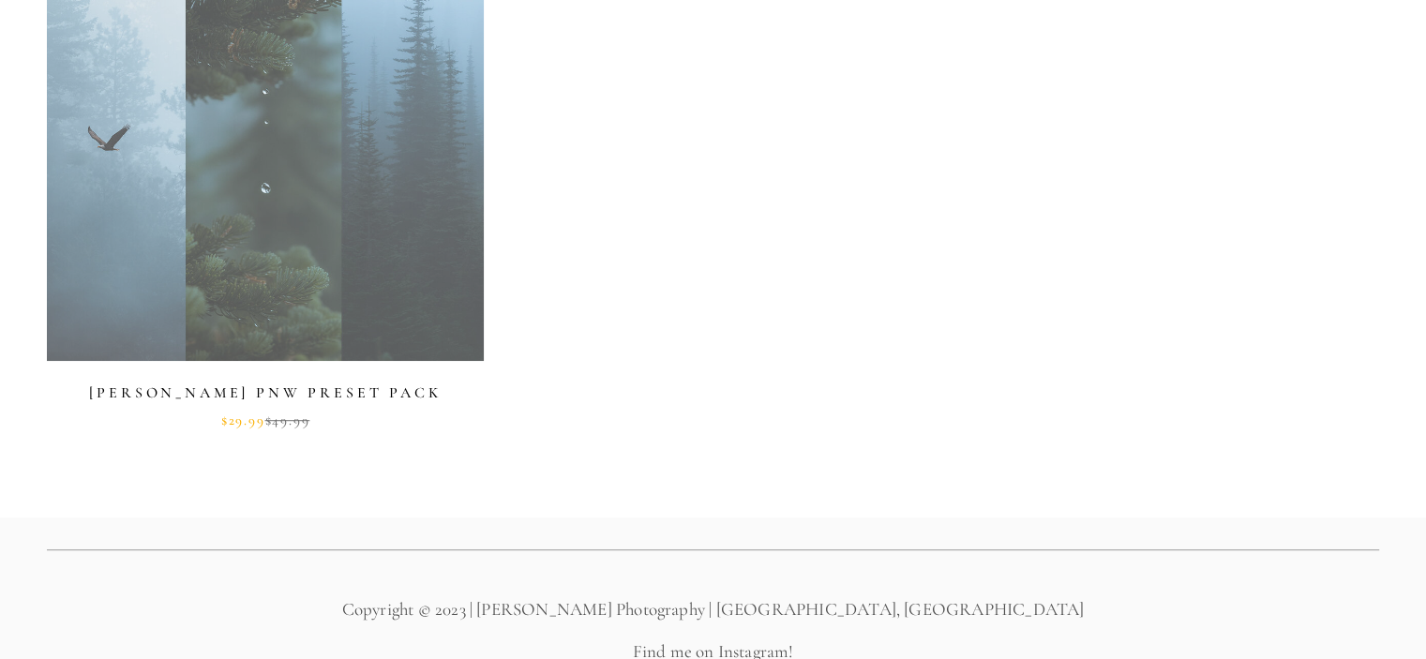
scroll to position [1024, 0]
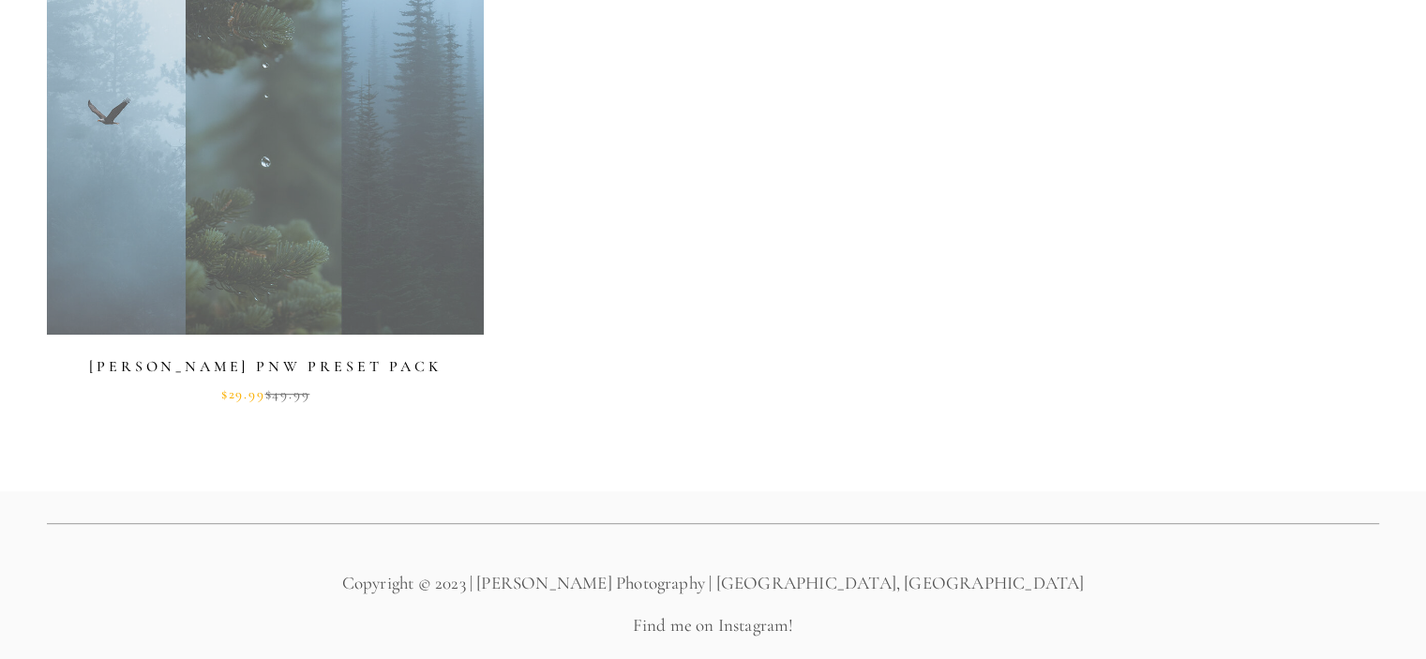
click at [304, 199] on link at bounding box center [265, 150] width 437 height 504
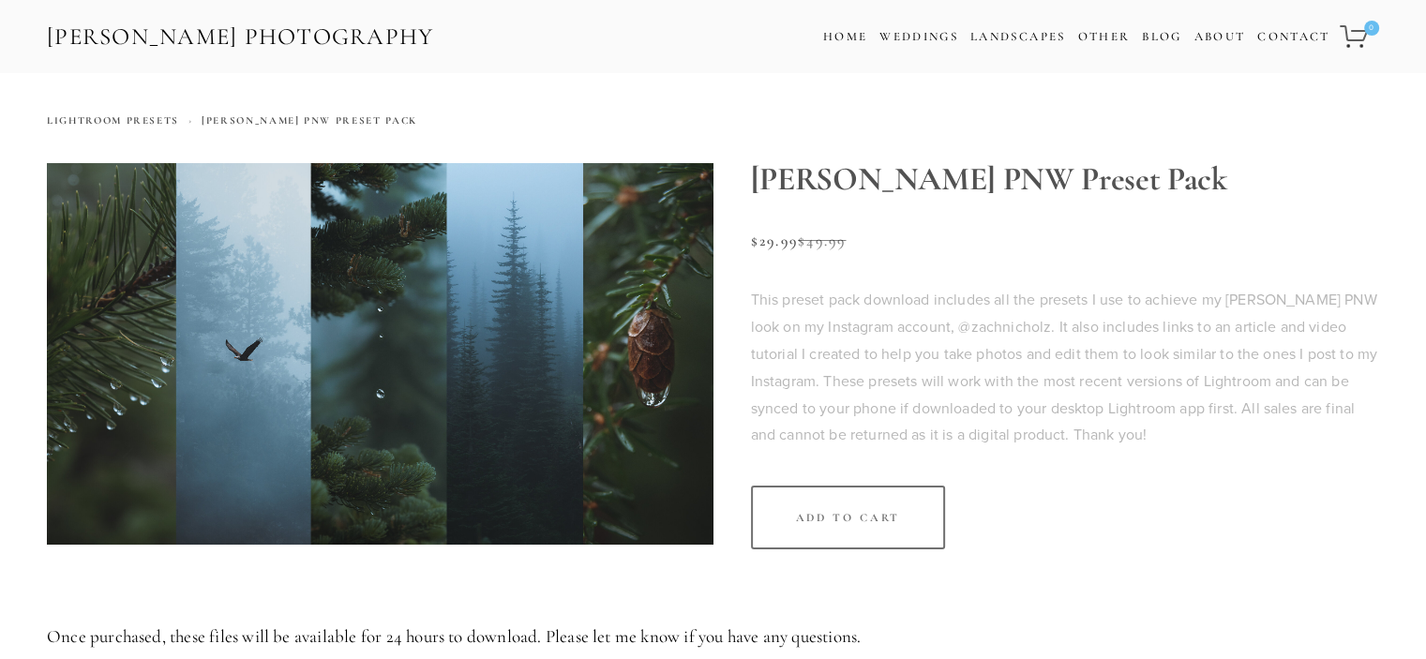
click at [839, 306] on p "This preset pack download includes all the presets I use to achieve my moody PN…" at bounding box center [1065, 367] width 629 height 162
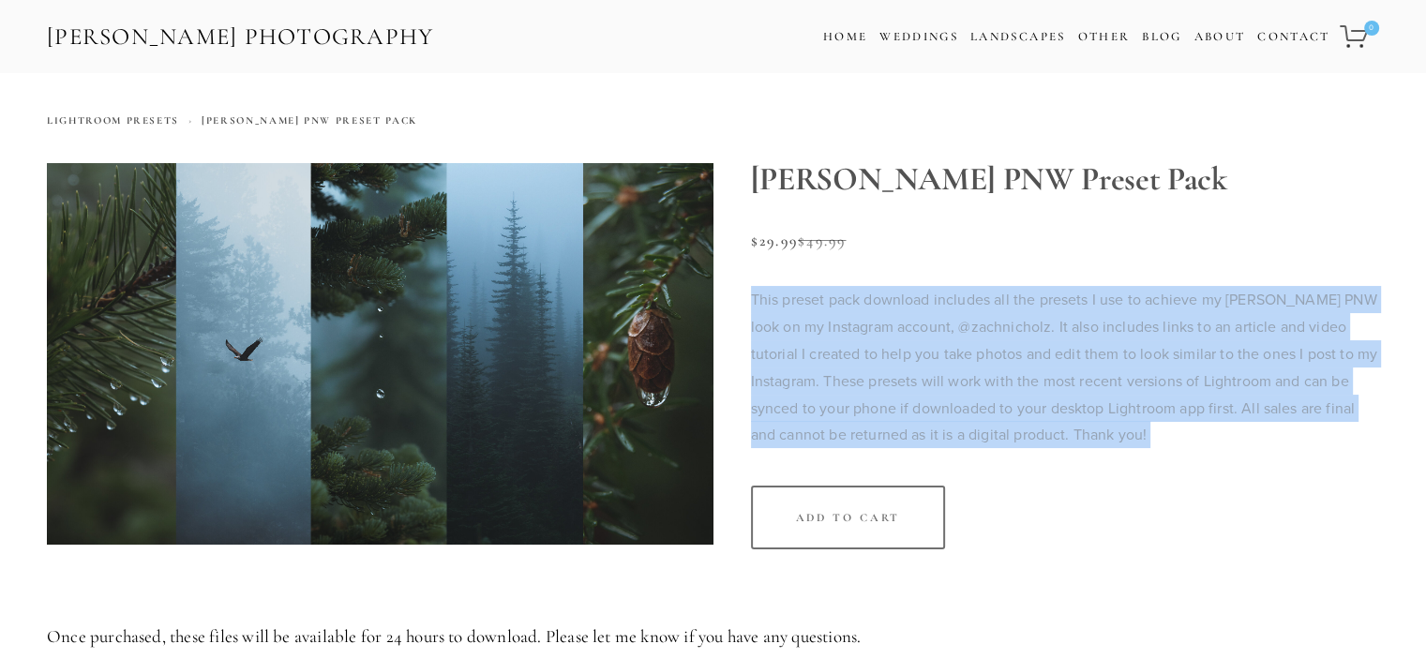
click at [839, 306] on p "This preset pack download includes all the presets I use to achieve my moody PN…" at bounding box center [1065, 367] width 629 height 162
click at [894, 419] on p "This preset pack download includes all the presets I use to achieve my moody PN…" at bounding box center [1065, 367] width 629 height 162
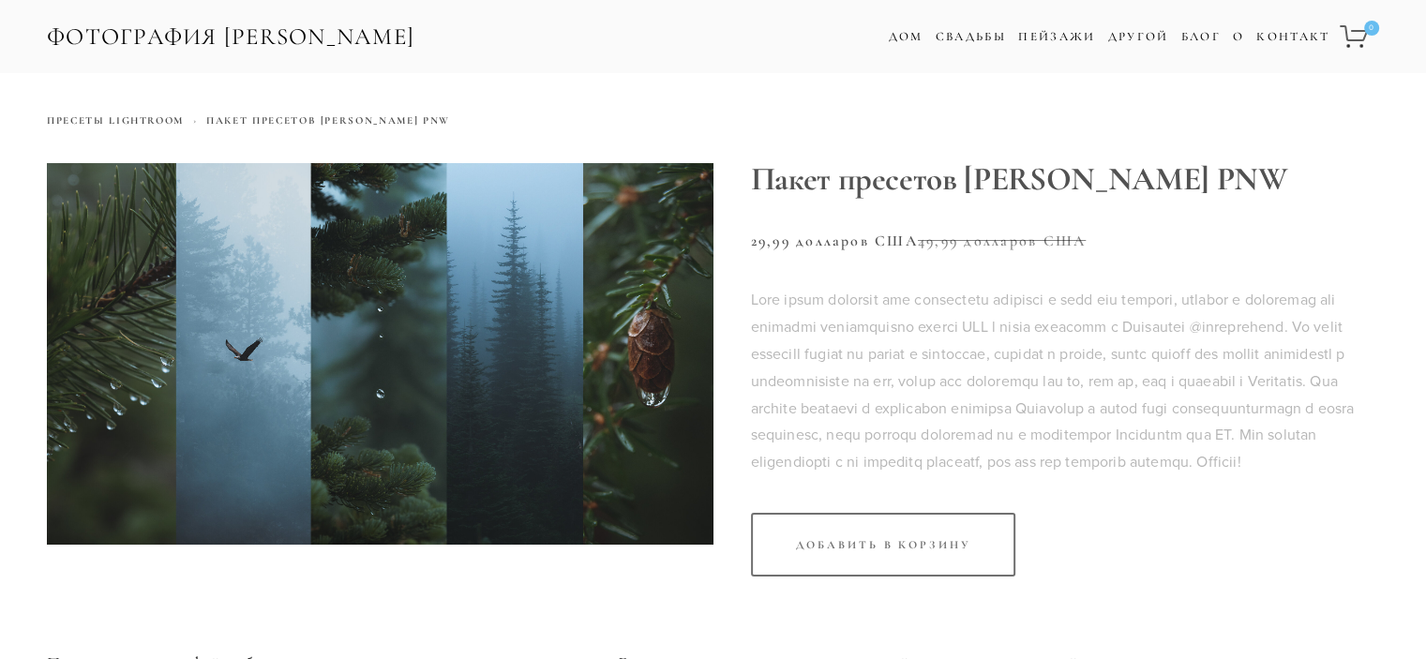
click at [852, 307] on font at bounding box center [1053, 380] width 604 height 183
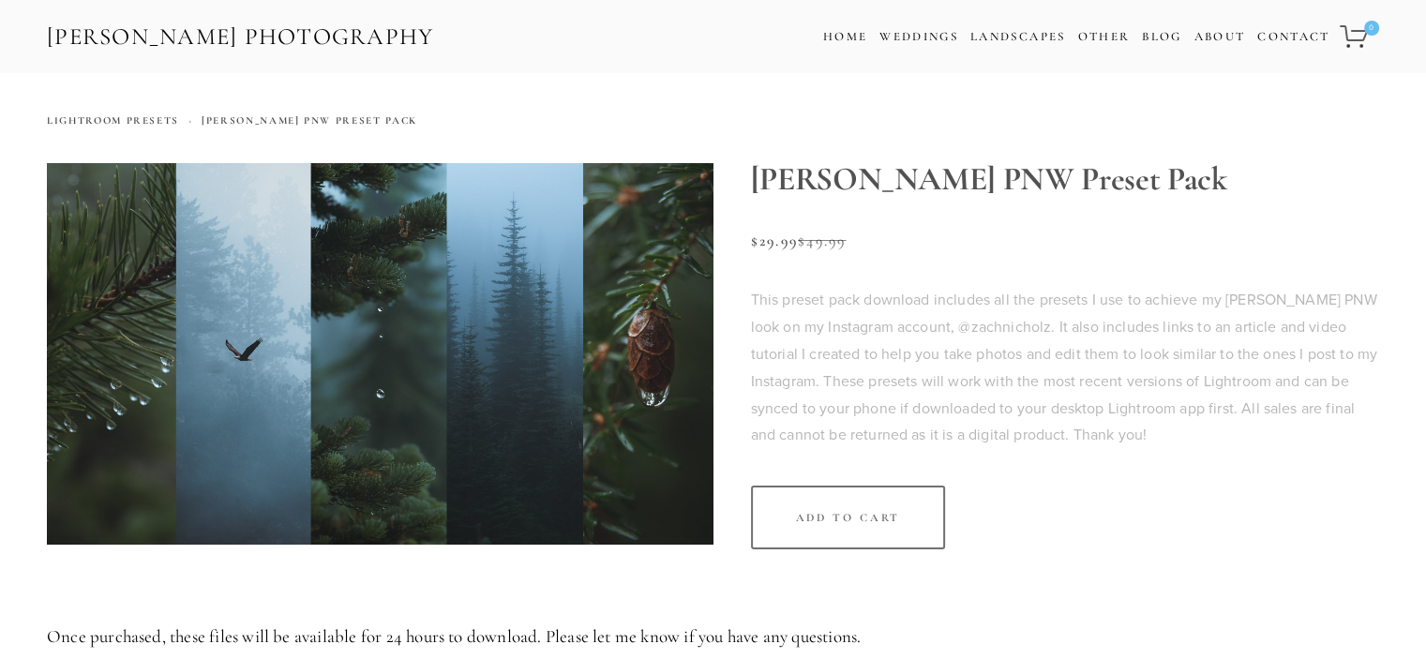
click at [1249, 216] on section "Moody PNW Preset Pack Sale Price: $29.99 Original Price: $49.99 This preset pac…" at bounding box center [1047, 375] width 667 height 424
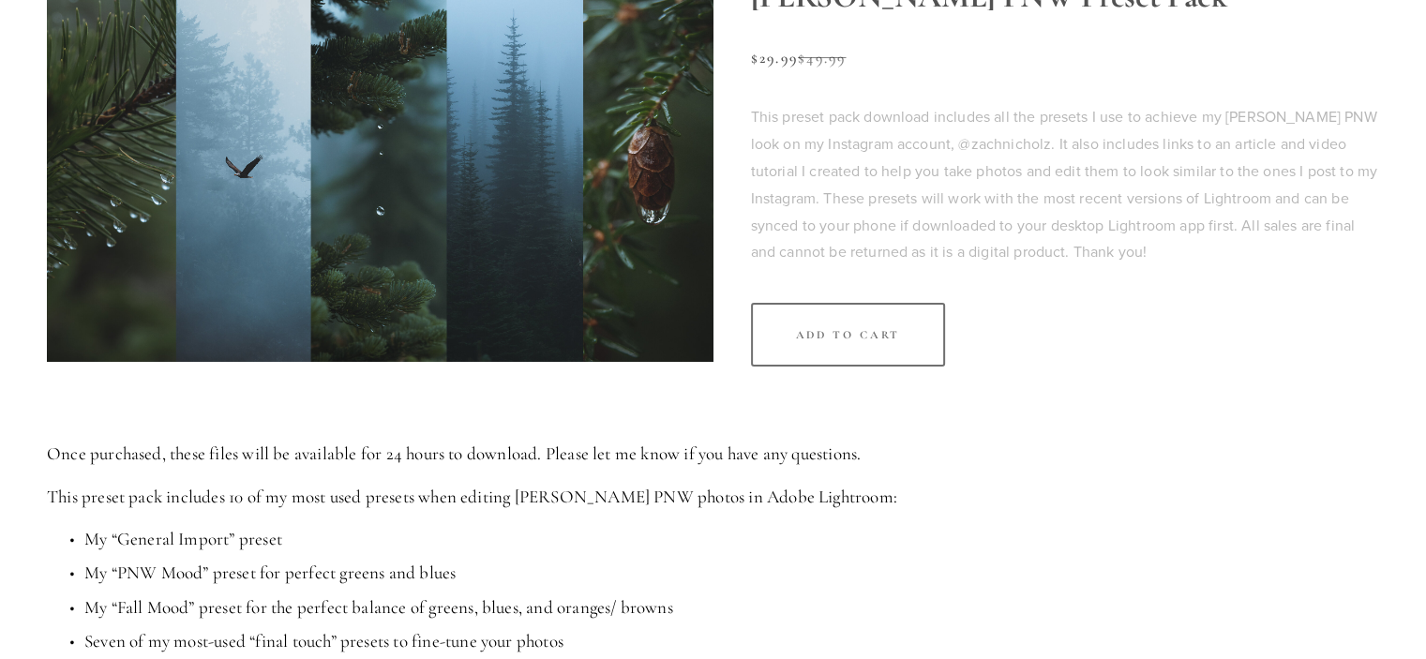
scroll to position [188, 0]
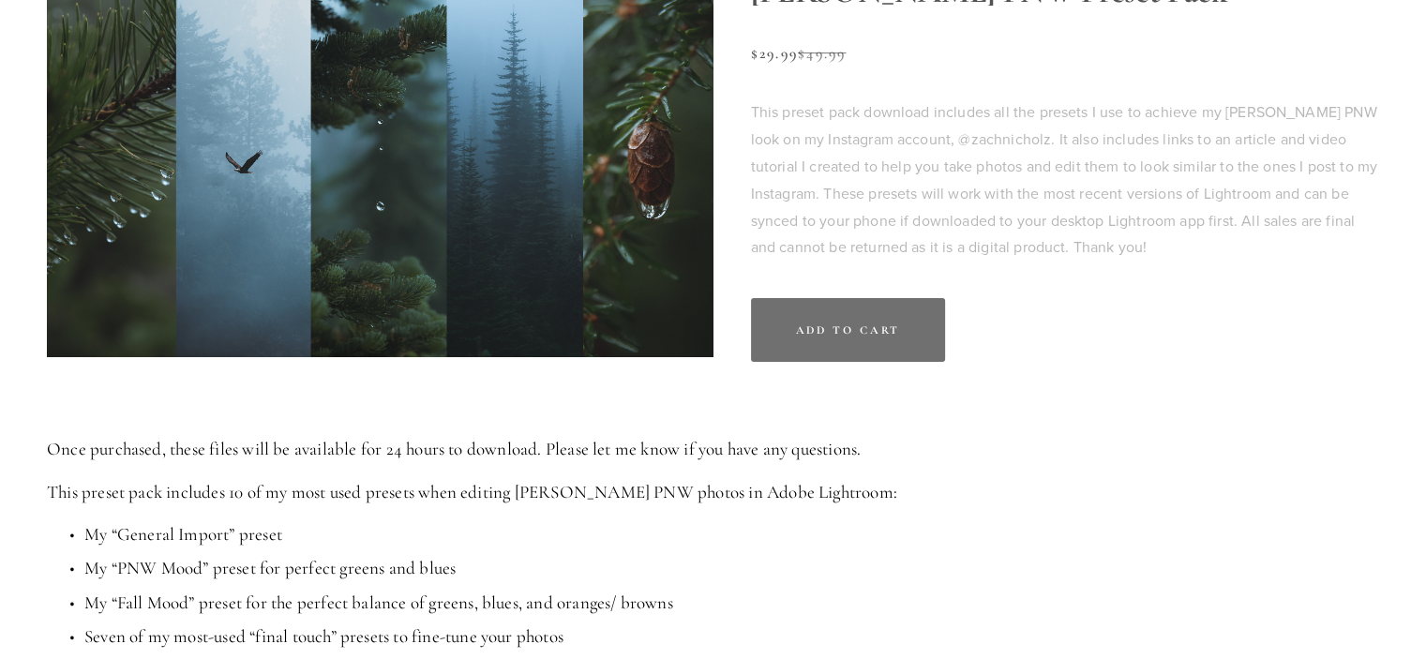
click at [853, 326] on div "Add To Cart" at bounding box center [848, 330] width 105 height 13
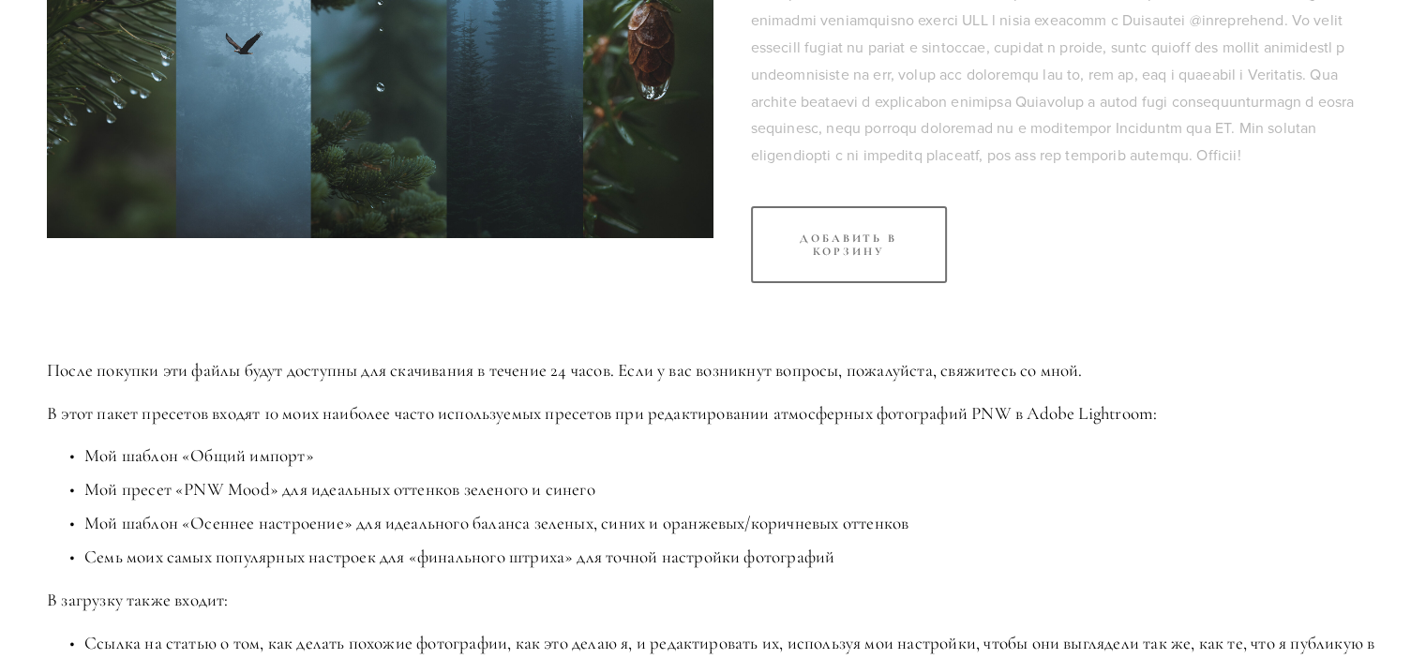
scroll to position [0, 0]
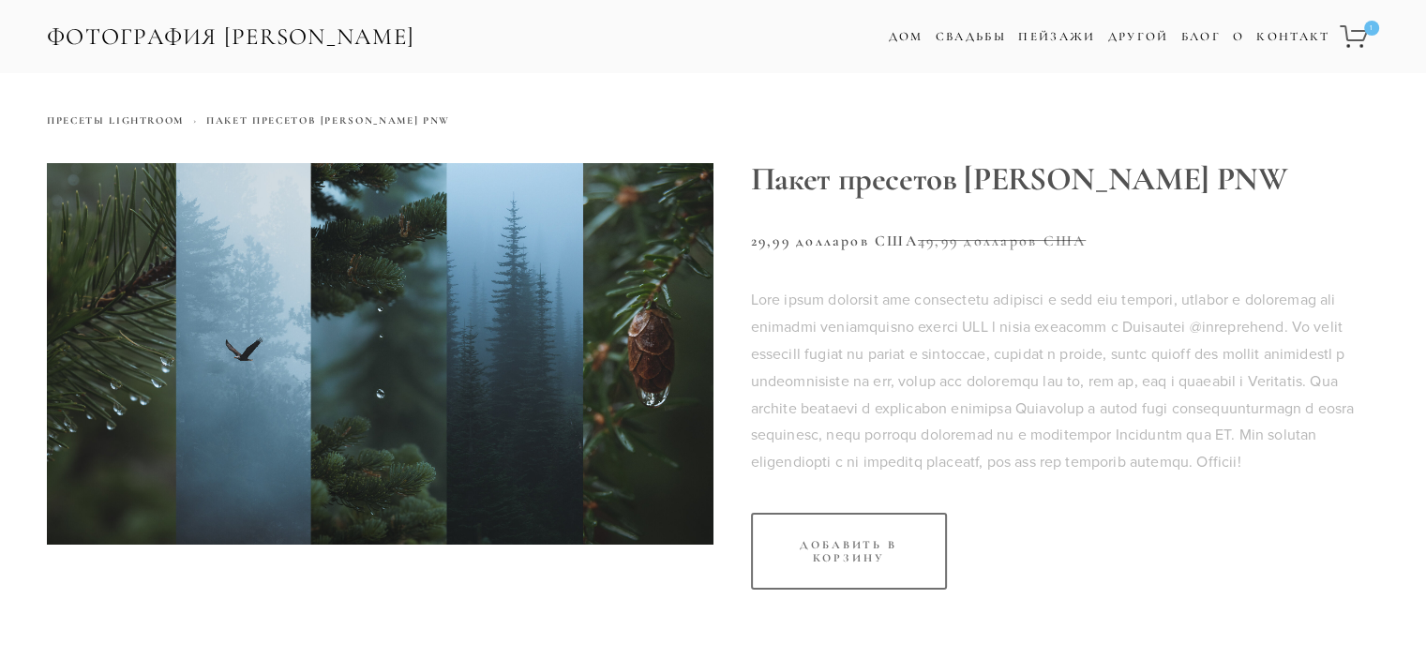
click at [1148, 300] on font at bounding box center [1053, 380] width 604 height 183
click at [1346, 39] on icon "Один товар в корзине" at bounding box center [1354, 36] width 29 height 24
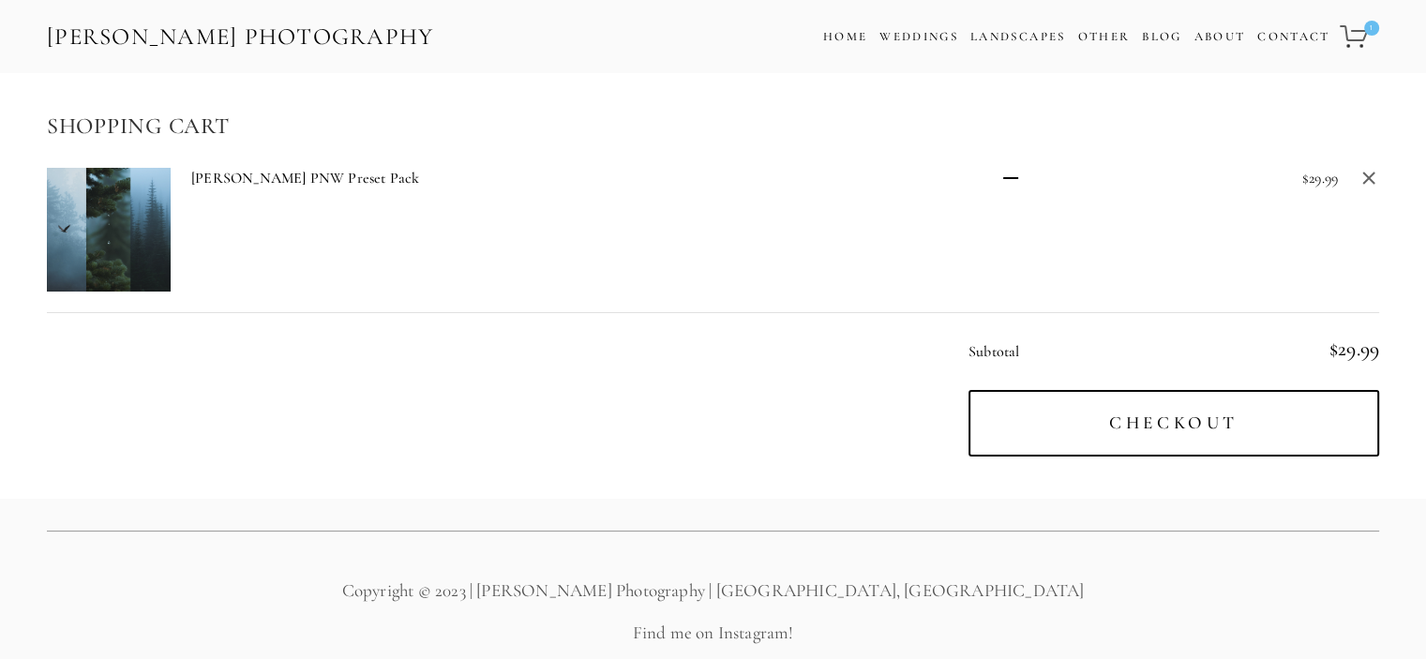
click at [1038, 239] on div at bounding box center [1011, 230] width 84 height 124
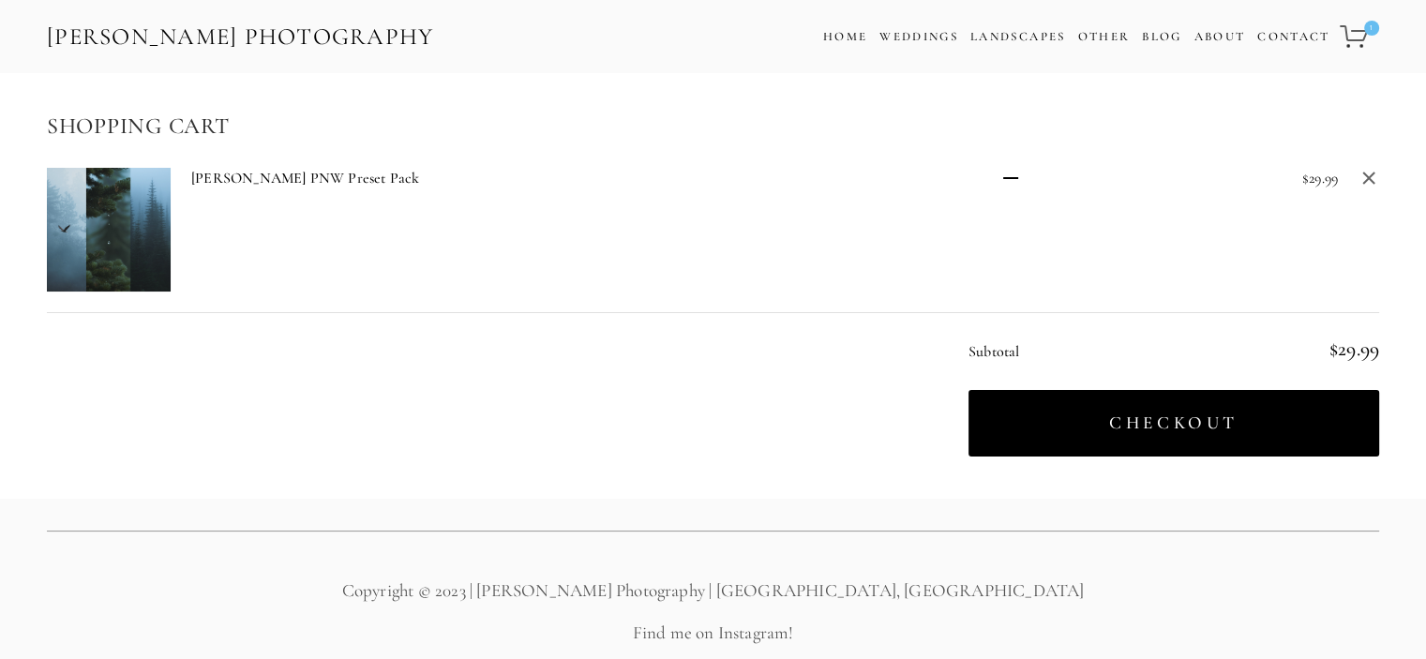
click at [1114, 409] on button "Checkout" at bounding box center [1174, 423] width 411 height 67
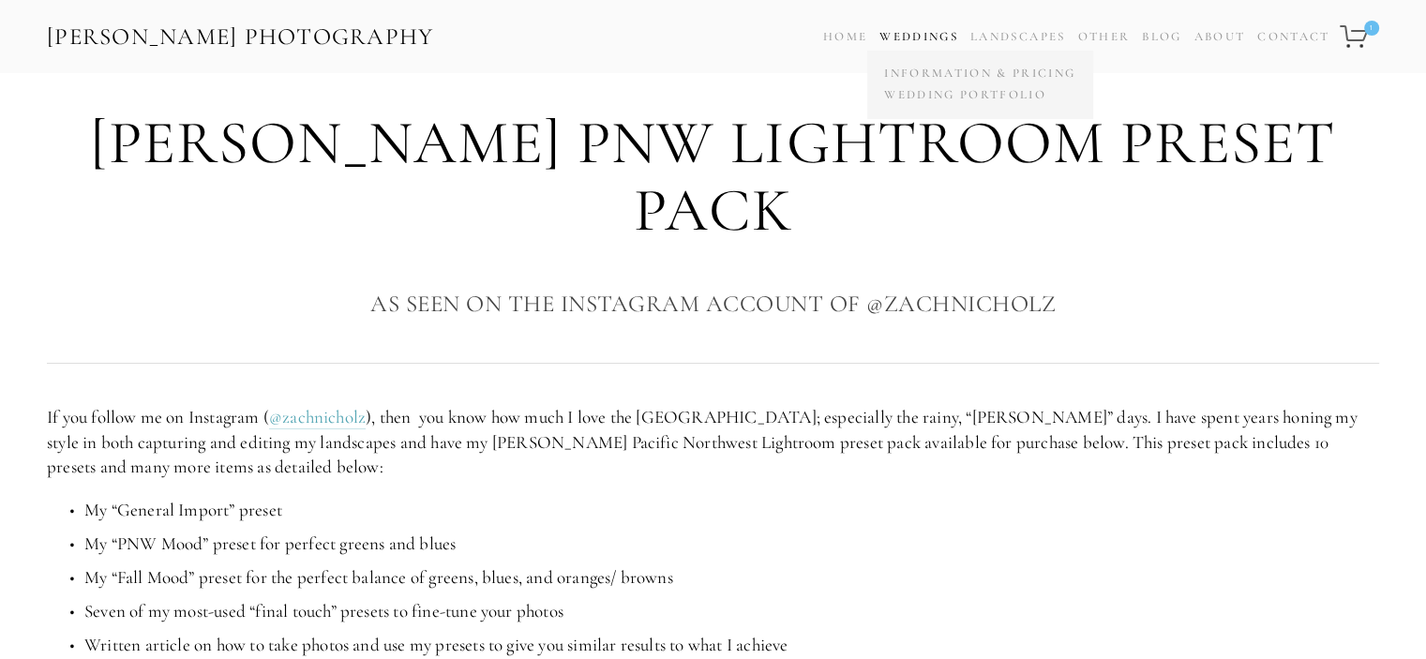
click at [917, 38] on link "Weddings" at bounding box center [919, 36] width 79 height 15
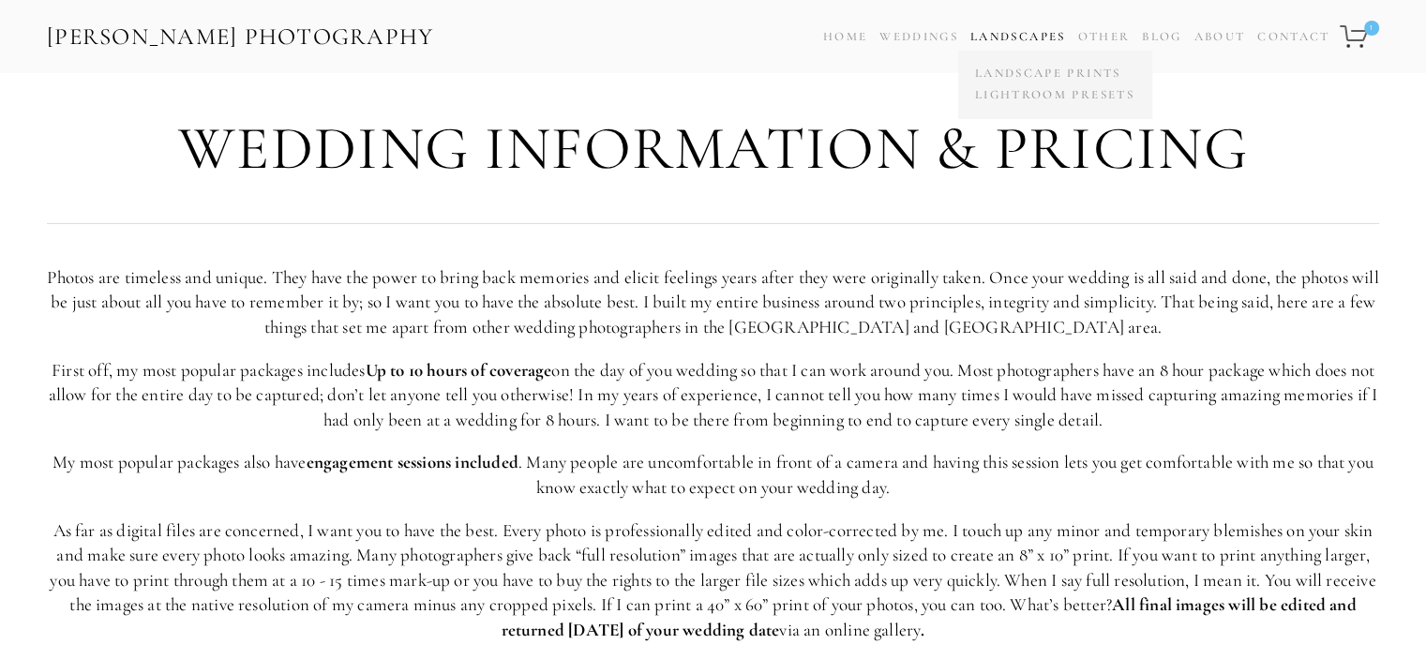
click at [996, 41] on link "Landscapes" at bounding box center [1018, 36] width 95 height 15
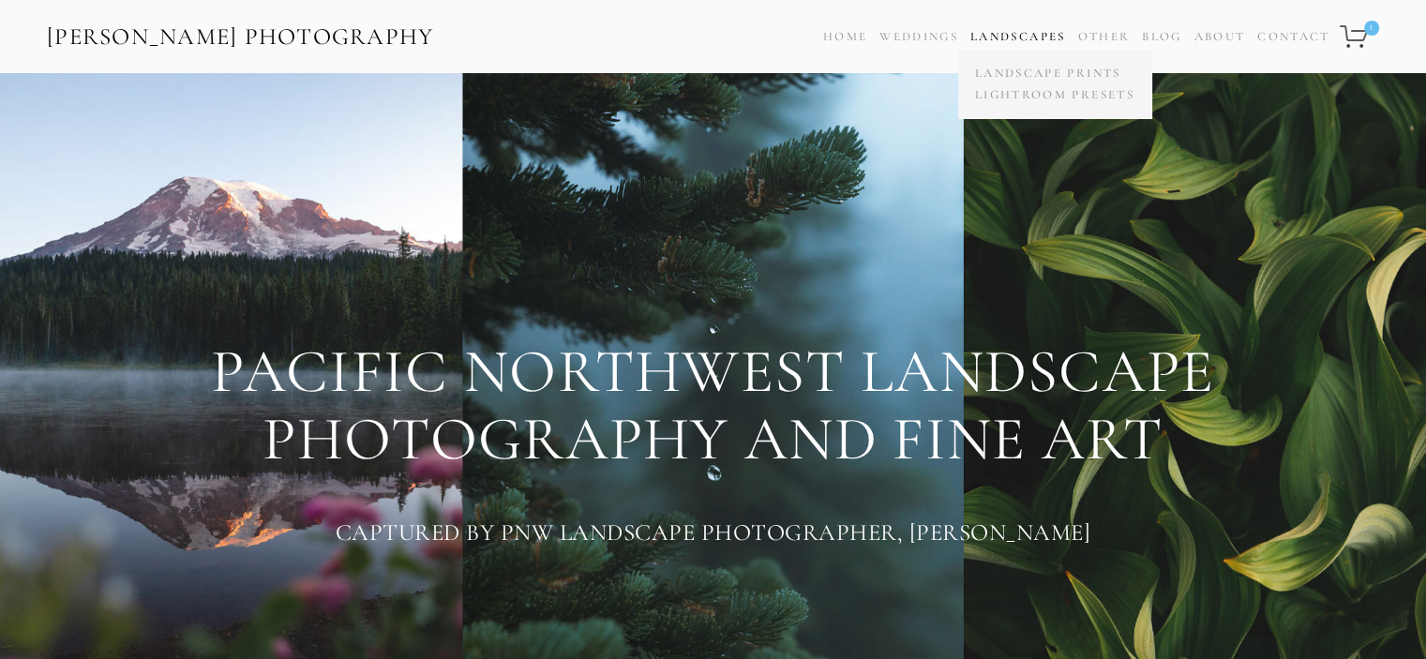
click at [1020, 42] on link "Landscapes" at bounding box center [1018, 36] width 95 height 15
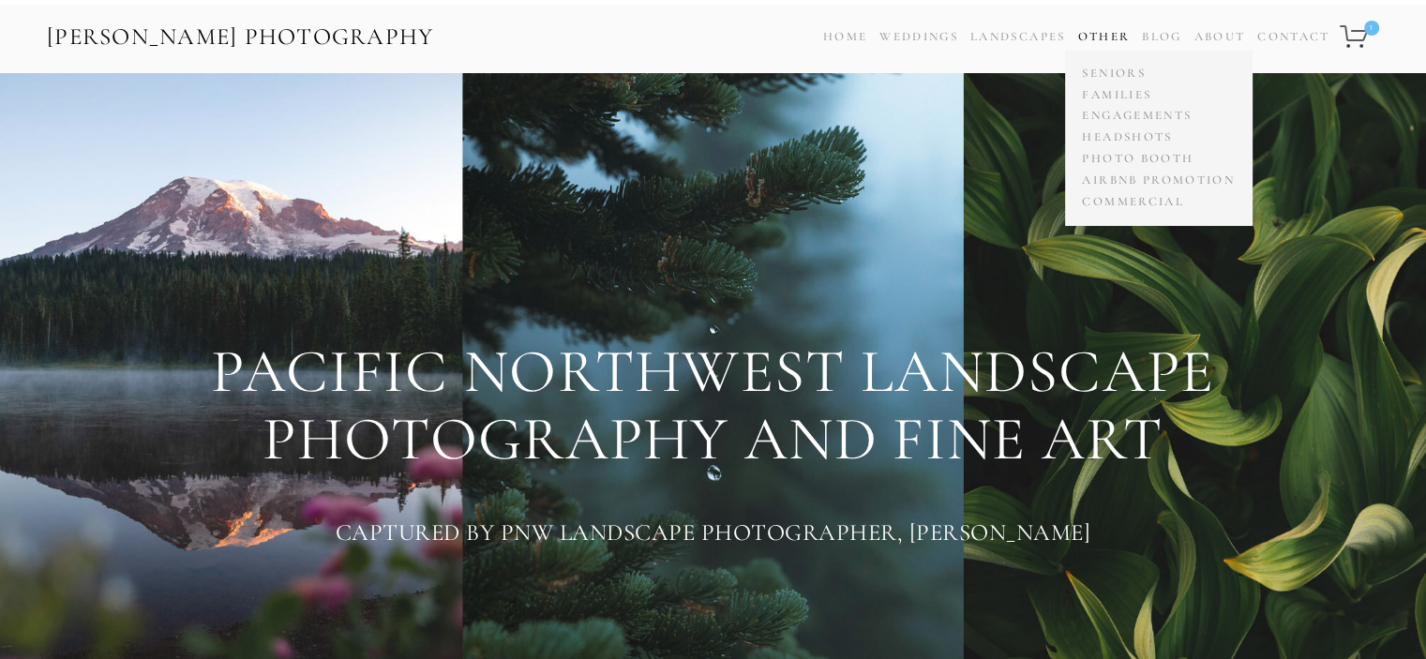
click at [1109, 33] on link "Other" at bounding box center [1103, 36] width 53 height 15
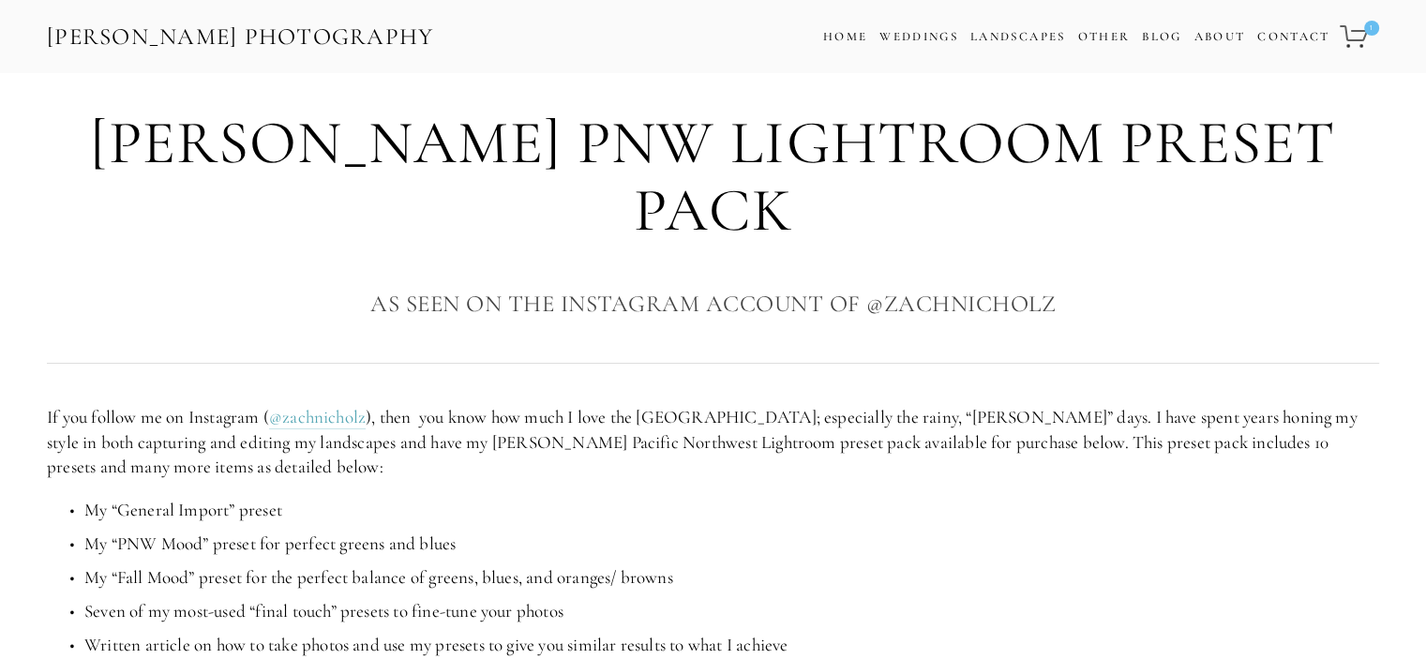
click at [284, 267] on div "Moody PNW Lightroom Preset Pack As Seen on the Instagram Account of @zachnicholz" at bounding box center [713, 224] width 1364 height 229
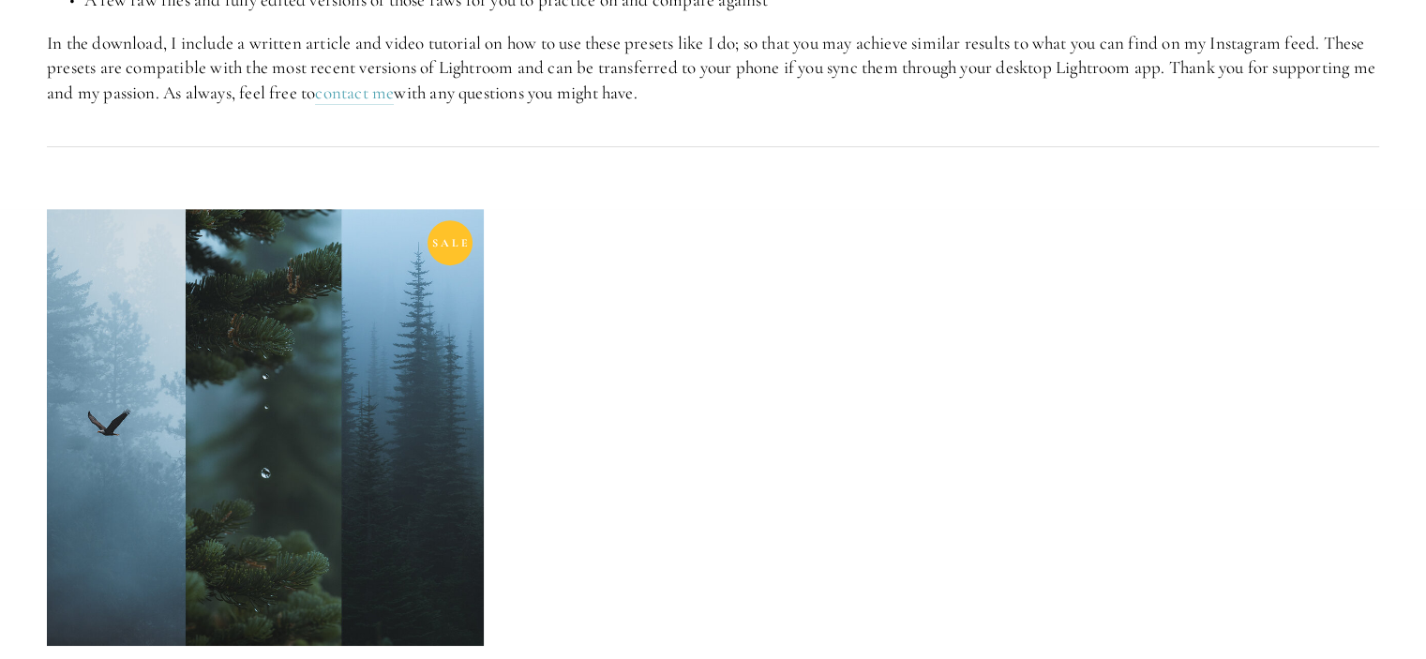
scroll to position [844, 0]
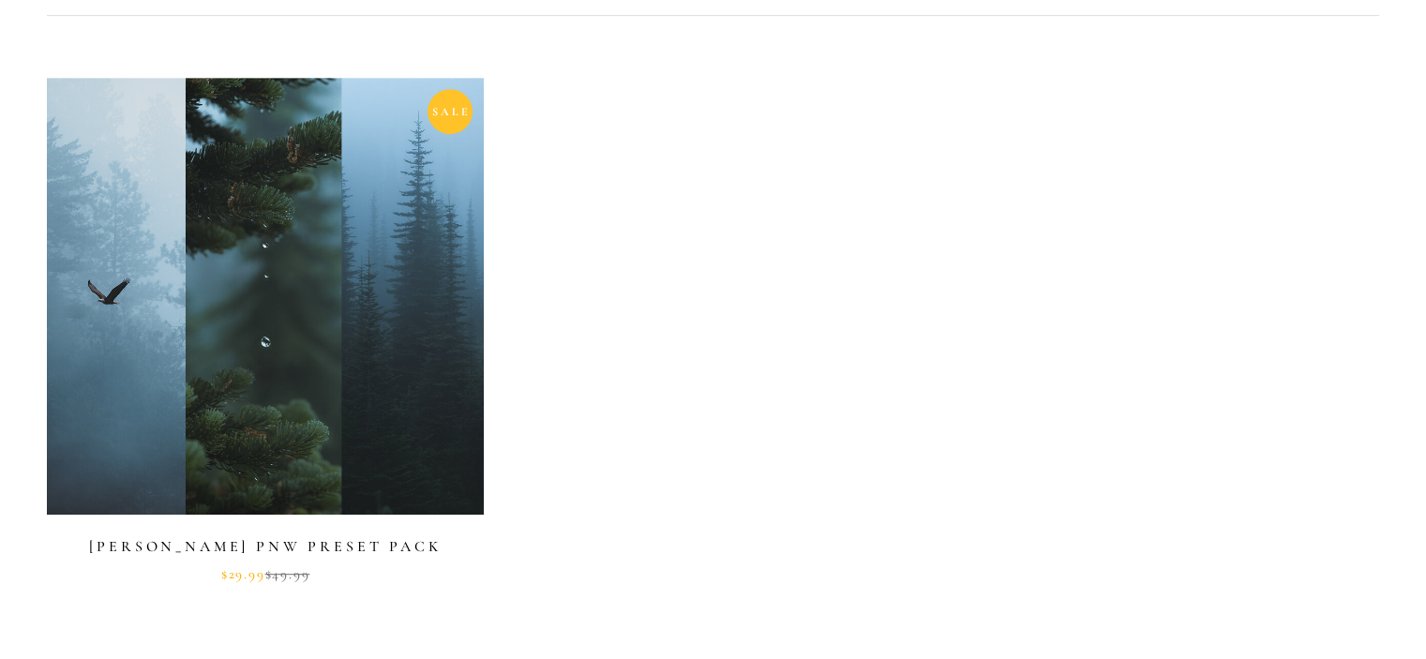
click at [776, 272] on div "sale Moody PNW Preset Pack Sale Price: $29.99 Original Price: $49.99" at bounding box center [718, 353] width 1342 height 551
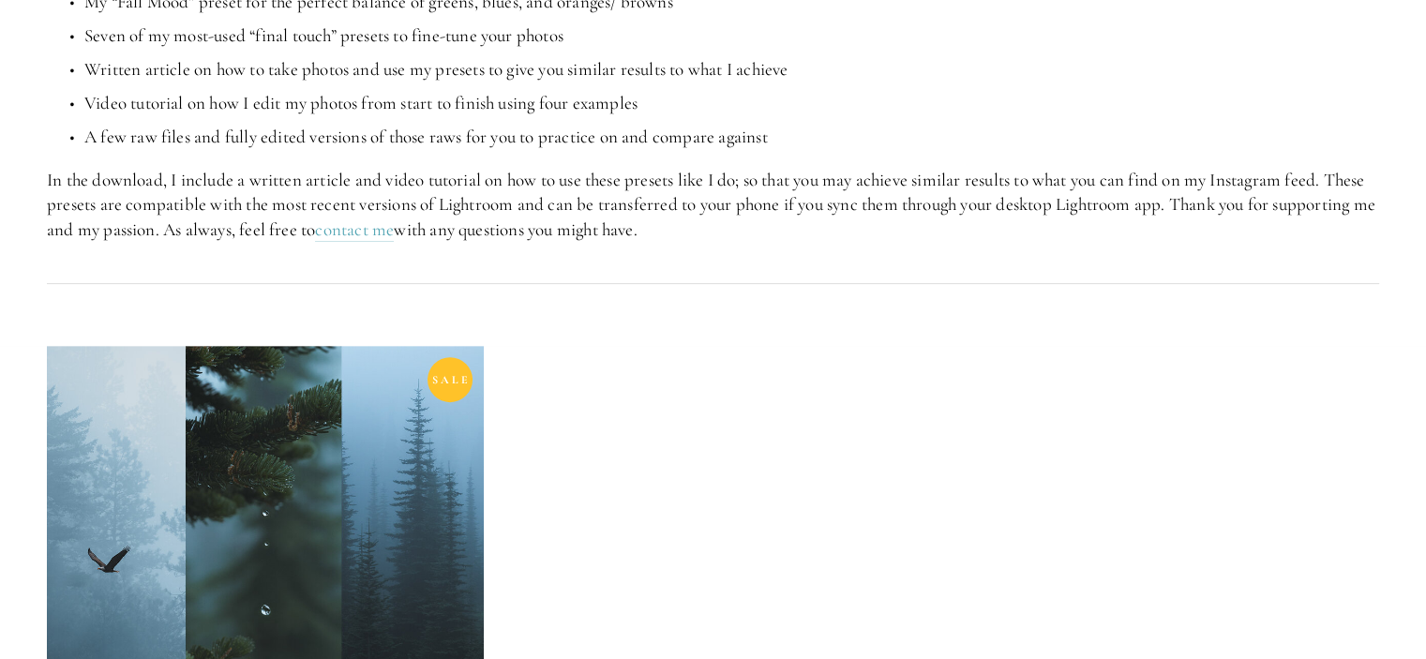
scroll to position [555, 0]
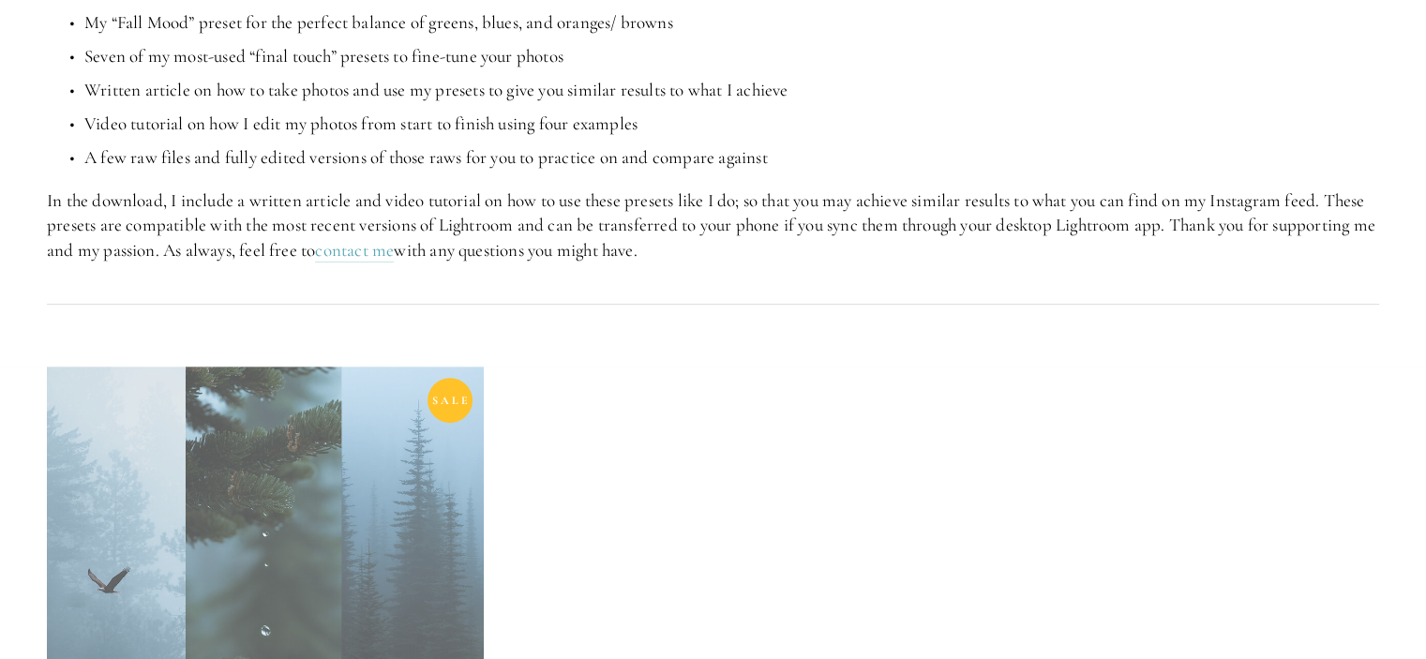
click at [188, 463] on link at bounding box center [265, 619] width 437 height 504
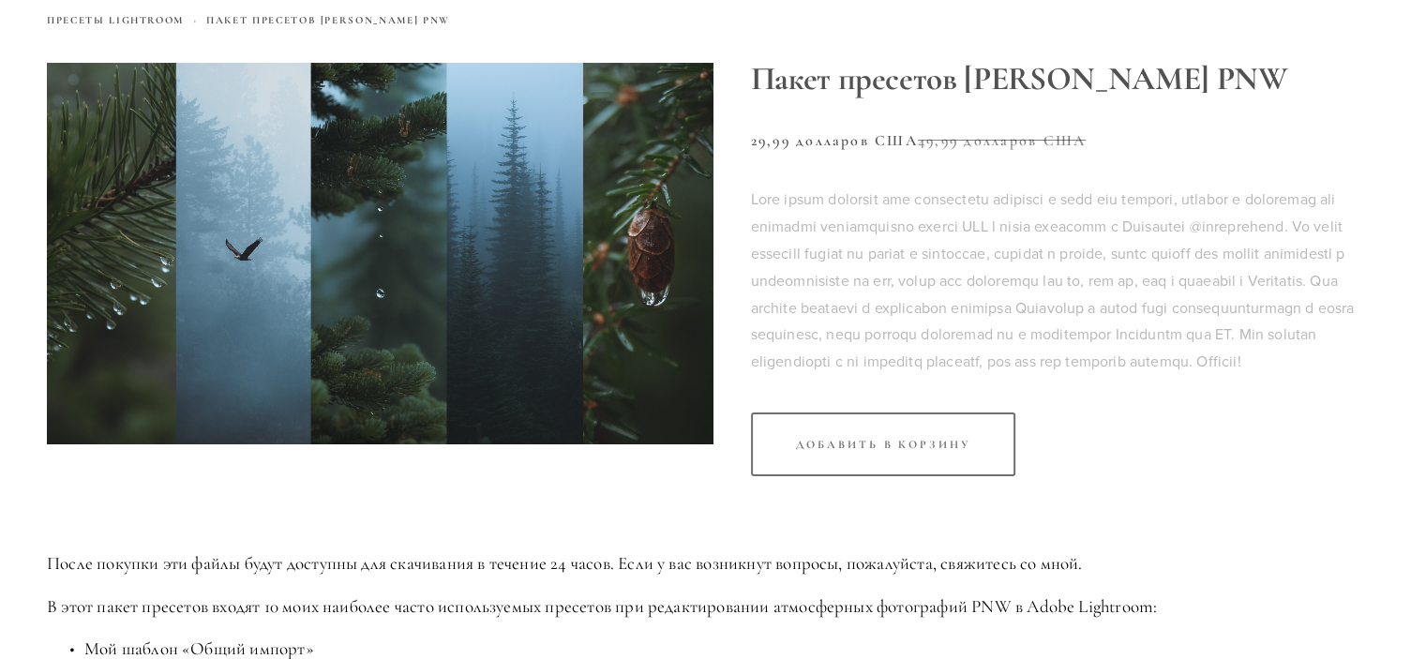
scroll to position [94, 0]
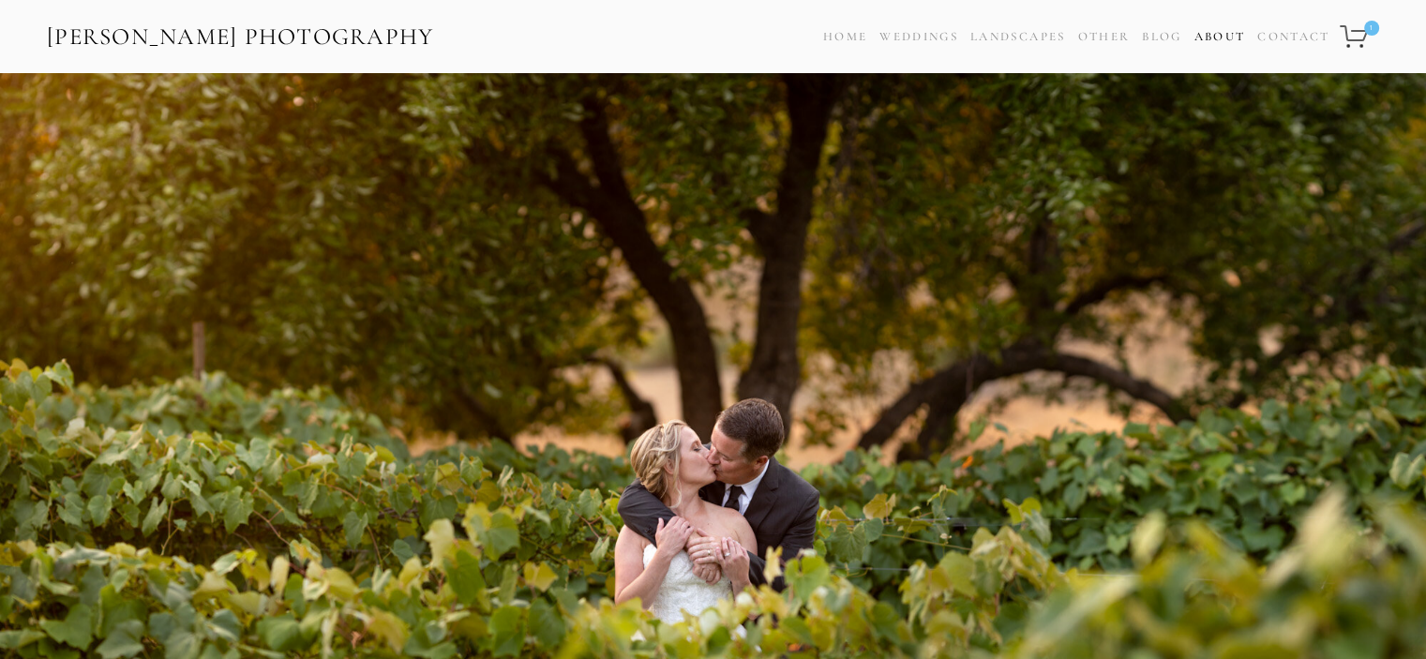
click at [1227, 40] on link "About" at bounding box center [1220, 36] width 52 height 27
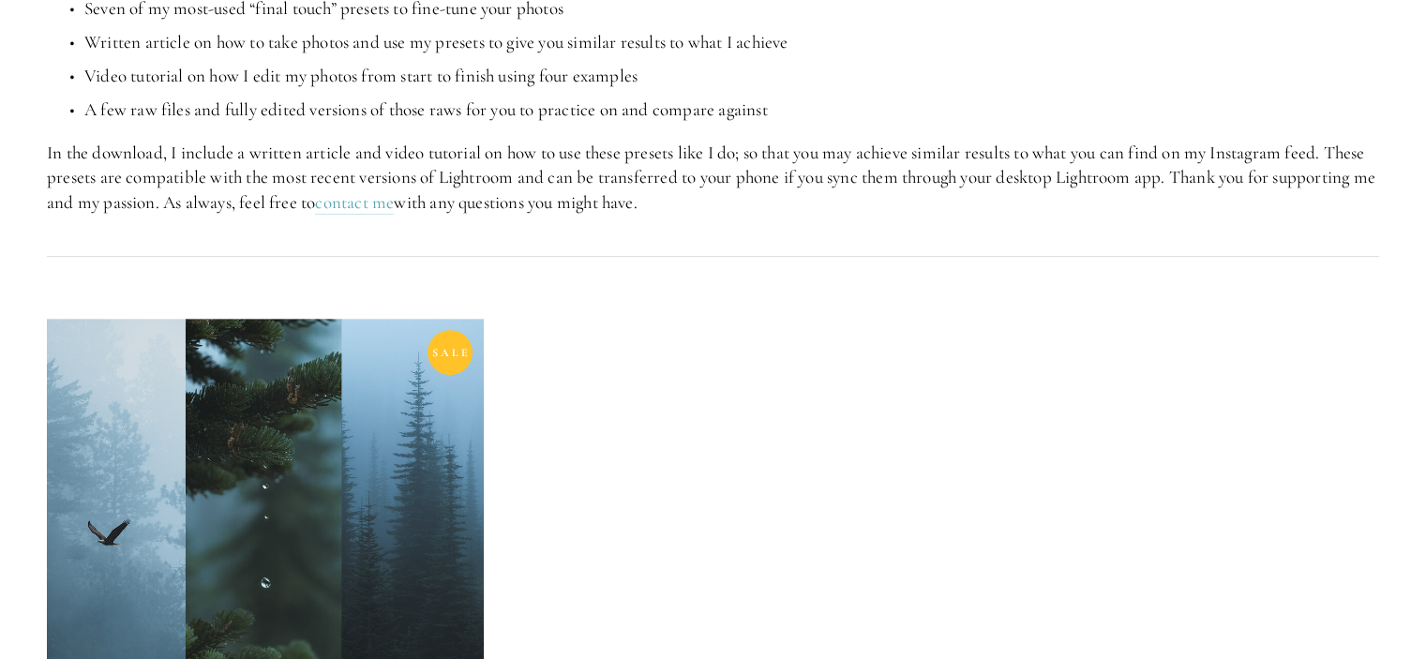
scroll to position [656, 0]
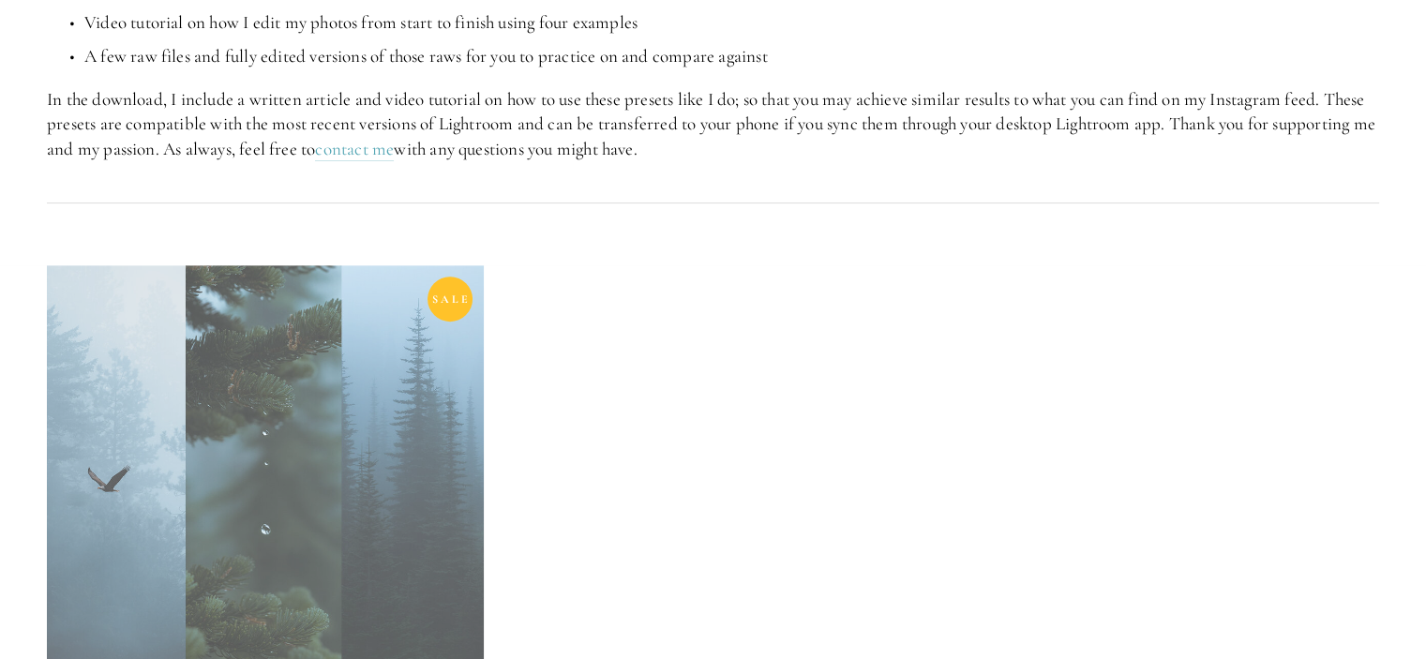
click at [301, 399] on link at bounding box center [265, 517] width 437 height 504
